Goal: Task Accomplishment & Management: Manage account settings

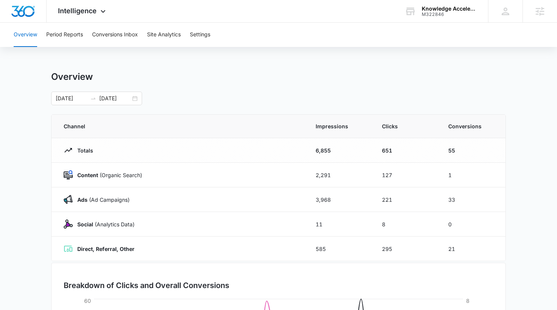
click at [471, 10] on div "Knowledge Accelerators" at bounding box center [449, 9] width 55 height 6
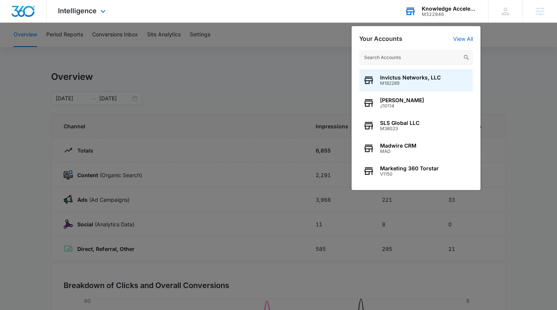
click at [402, 58] on input "text" at bounding box center [416, 57] width 114 height 15
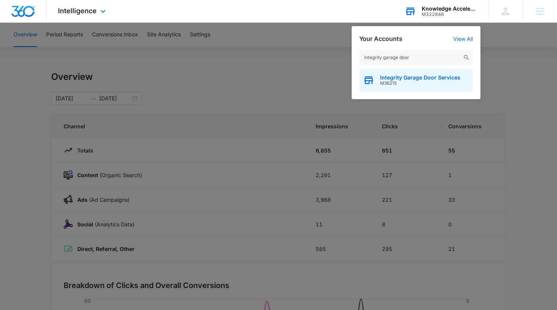
type input "integrity garage door"
click at [391, 82] on span "M36215" at bounding box center [420, 83] width 80 height 5
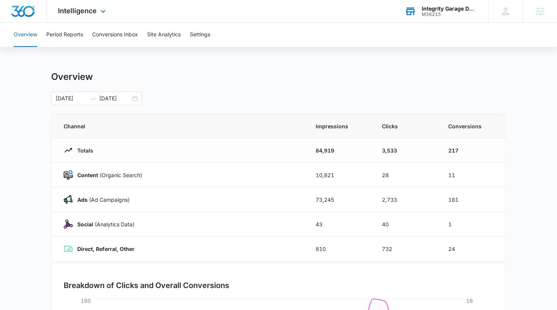
click at [84, 16] on div "Intelligence Apps Reputation Websites Forms CRM Email Social Shop Payments POS …" at bounding box center [83, 11] width 72 height 22
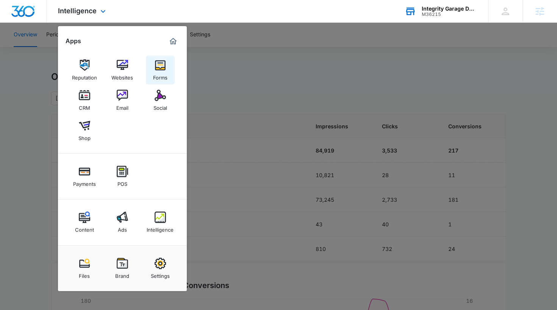
click at [157, 70] on img at bounding box center [160, 65] width 11 height 11
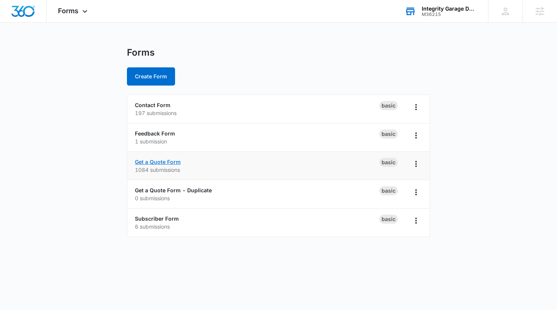
click at [152, 163] on link "Get a Quote Form" at bounding box center [158, 162] width 46 height 6
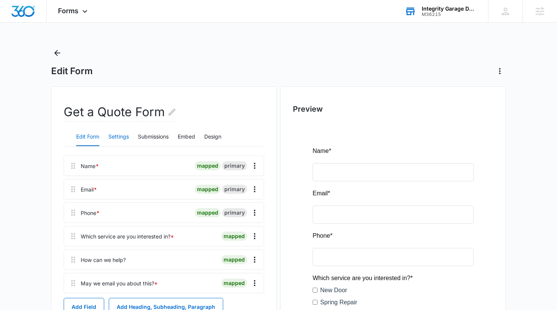
click at [120, 138] on button "Settings" at bounding box center [118, 137] width 20 height 18
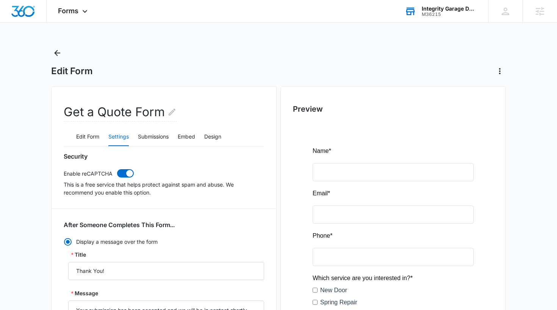
radio input "true"
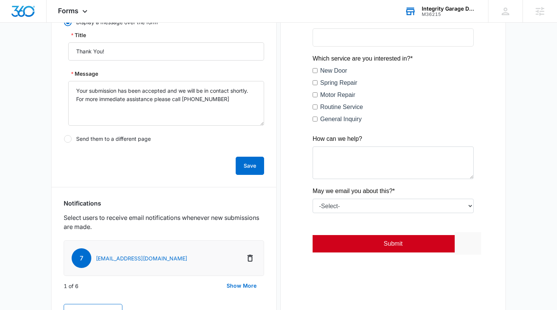
scroll to position [358, 0]
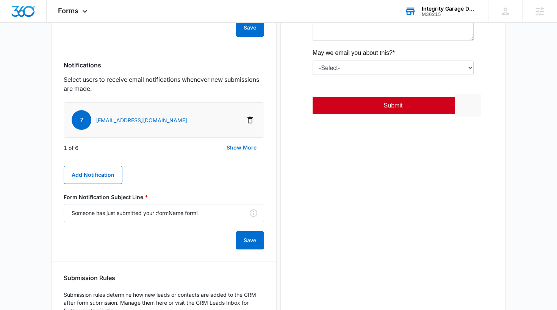
click at [233, 149] on button "Show More" at bounding box center [241, 148] width 45 height 18
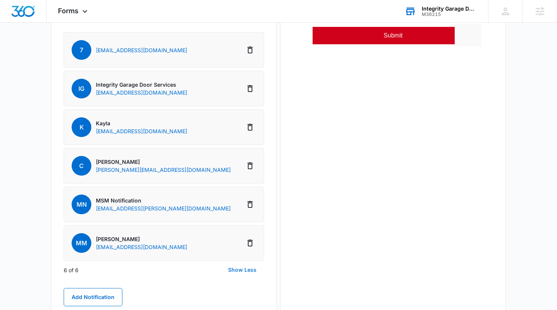
scroll to position [436, 0]
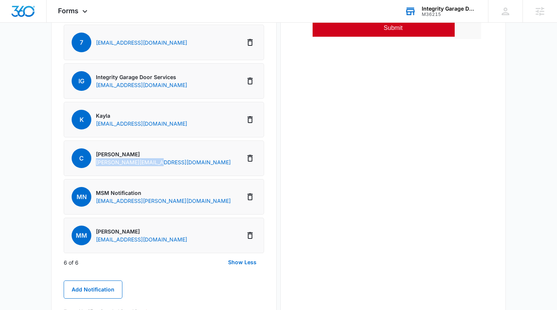
drag, startPoint x: 156, startPoint y: 162, endPoint x: 96, endPoint y: 163, distance: 59.9
click at [96, 163] on li "C [PERSON_NAME] [PERSON_NAME][EMAIL_ADDRESS][DOMAIN_NAME]" at bounding box center [164, 159] width 200 height 36
copy p "[PERSON_NAME][EMAIL_ADDRESS][DOMAIN_NAME]"
click at [441, 14] on div "M36215" at bounding box center [449, 14] width 55 height 5
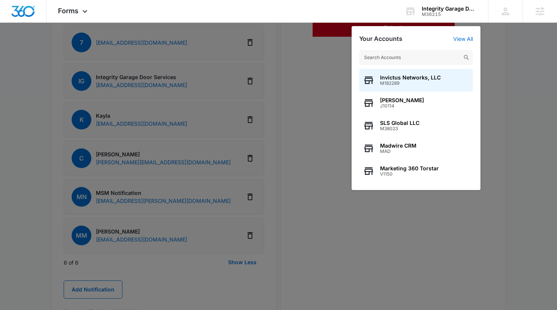
click at [427, 64] on input "text" at bounding box center [416, 57] width 114 height 15
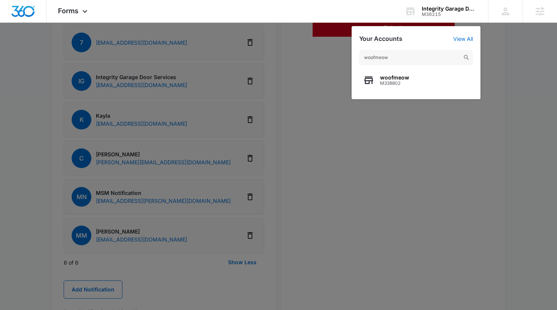
type input "woofmeow"
click at [429, 92] on div "woofmeow woofmeow M338802" at bounding box center [416, 70] width 129 height 57
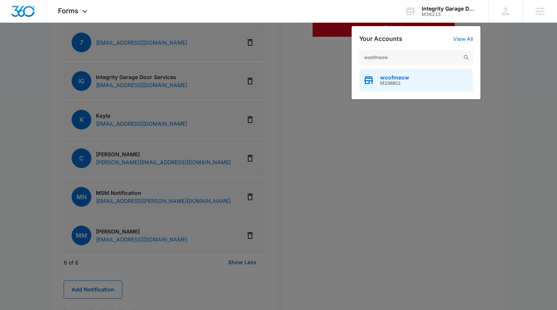
click at [419, 84] on div "woofmeow M338802" at bounding box center [416, 80] width 114 height 23
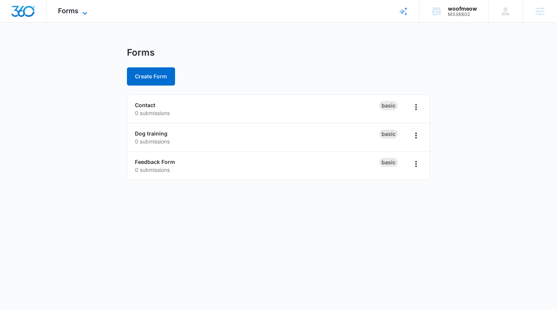
click at [71, 13] on span "Forms" at bounding box center [68, 11] width 20 height 8
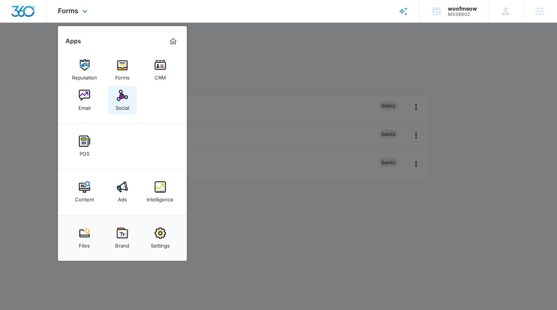
click at [125, 98] on img at bounding box center [122, 95] width 11 height 11
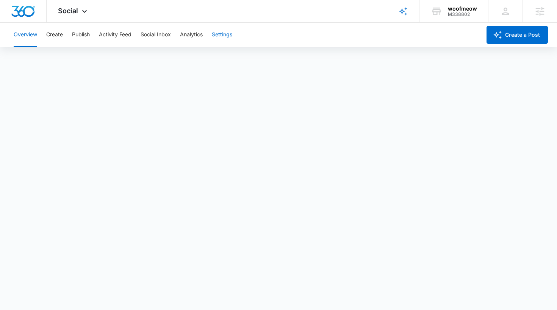
click at [225, 32] on button "Settings" at bounding box center [222, 35] width 20 height 24
